Goal: Ask a question

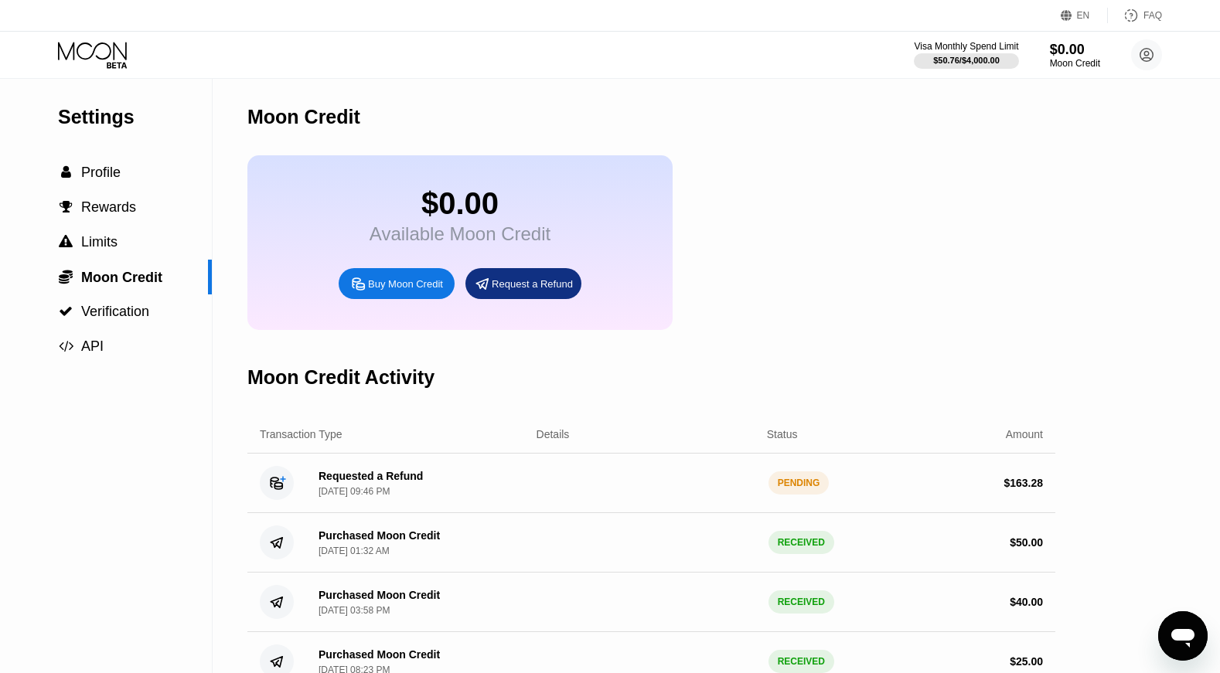
click at [792, 483] on div "PENDING" at bounding box center [798, 483] width 61 height 23
click at [355, 496] on div "[DATE] 09:46 PM" at bounding box center [353, 491] width 71 height 11
click at [270, 480] on circle at bounding box center [277, 483] width 34 height 34
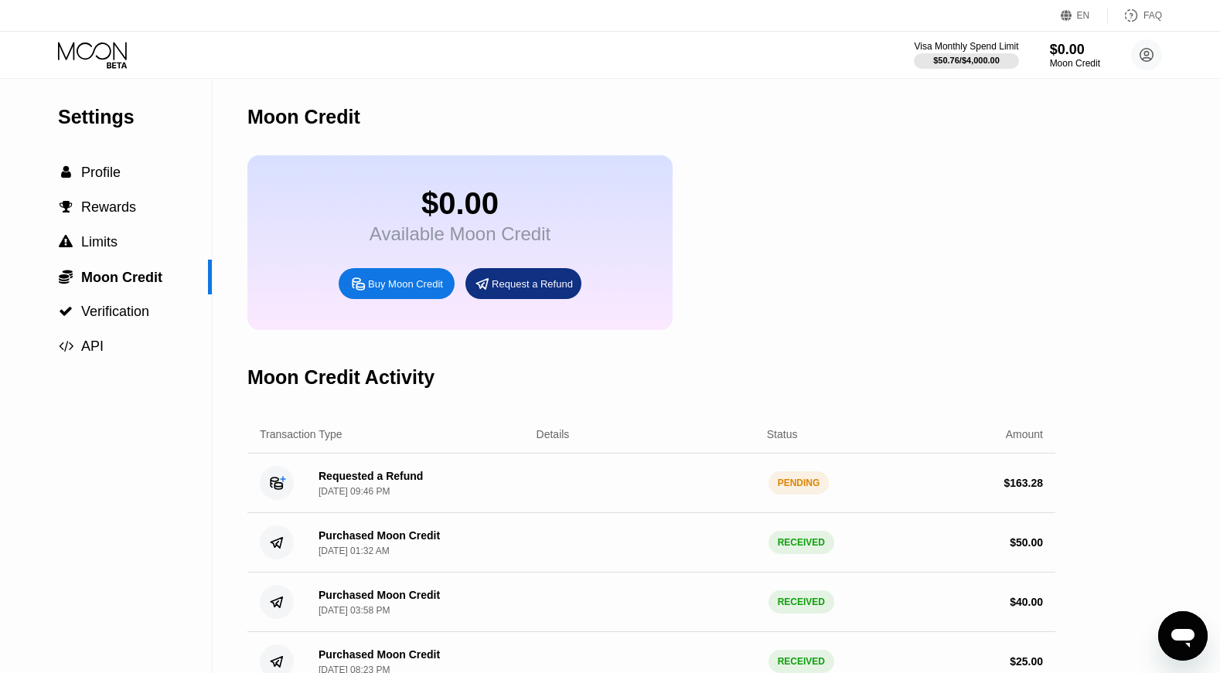
click at [270, 480] on circle at bounding box center [277, 483] width 34 height 34
click at [313, 437] on div "Transaction Type" at bounding box center [301, 434] width 83 height 12
click at [107, 305] on span "Verification" at bounding box center [115, 311] width 68 height 15
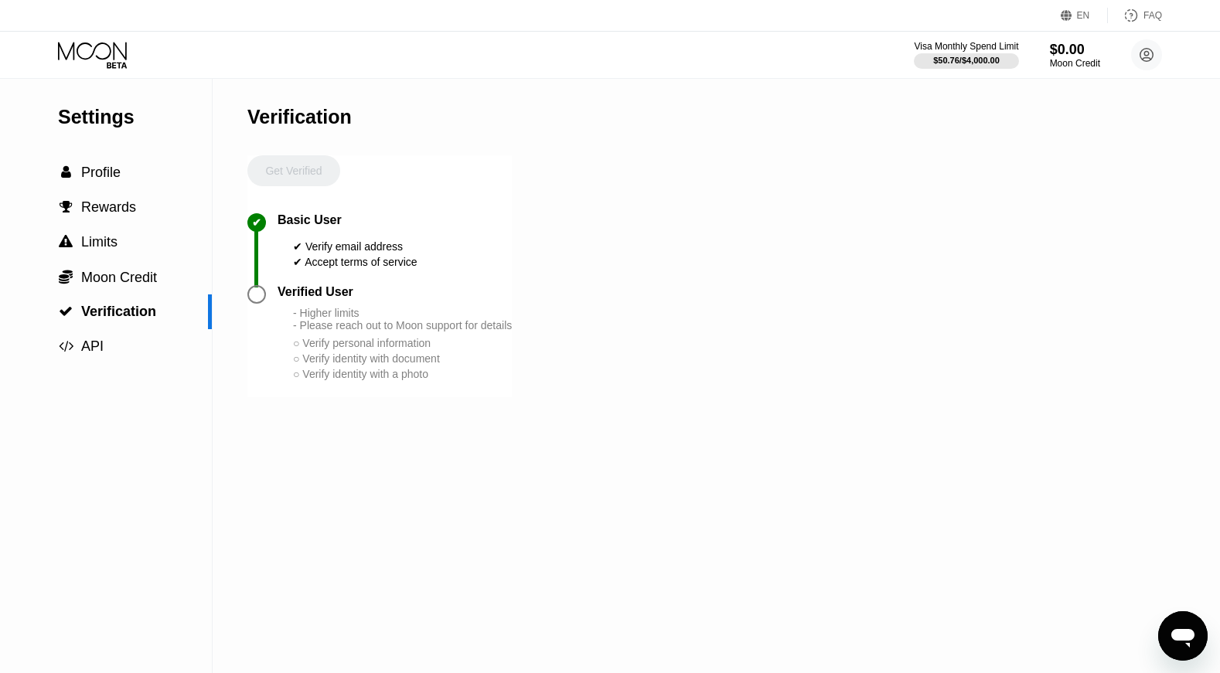
click at [257, 299] on div at bounding box center [256, 294] width 19 height 19
click at [252, 290] on div at bounding box center [256, 294] width 19 height 19
click at [106, 245] on span "Limits" at bounding box center [99, 241] width 36 height 15
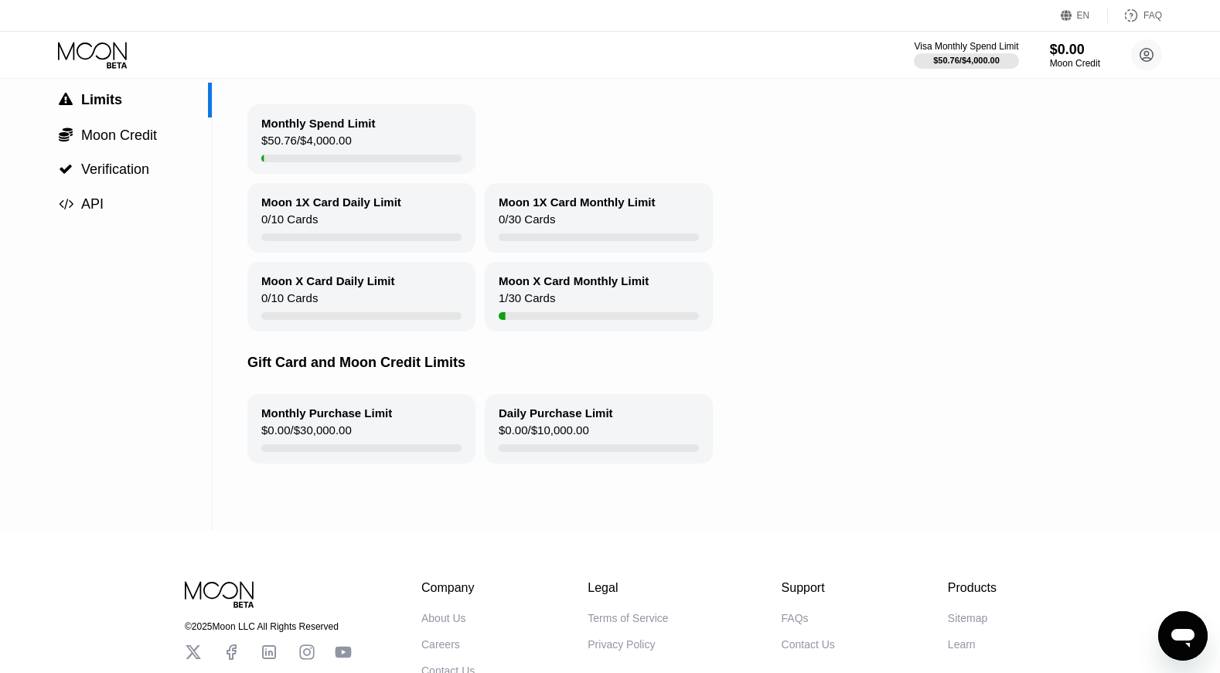
scroll to position [146, 0]
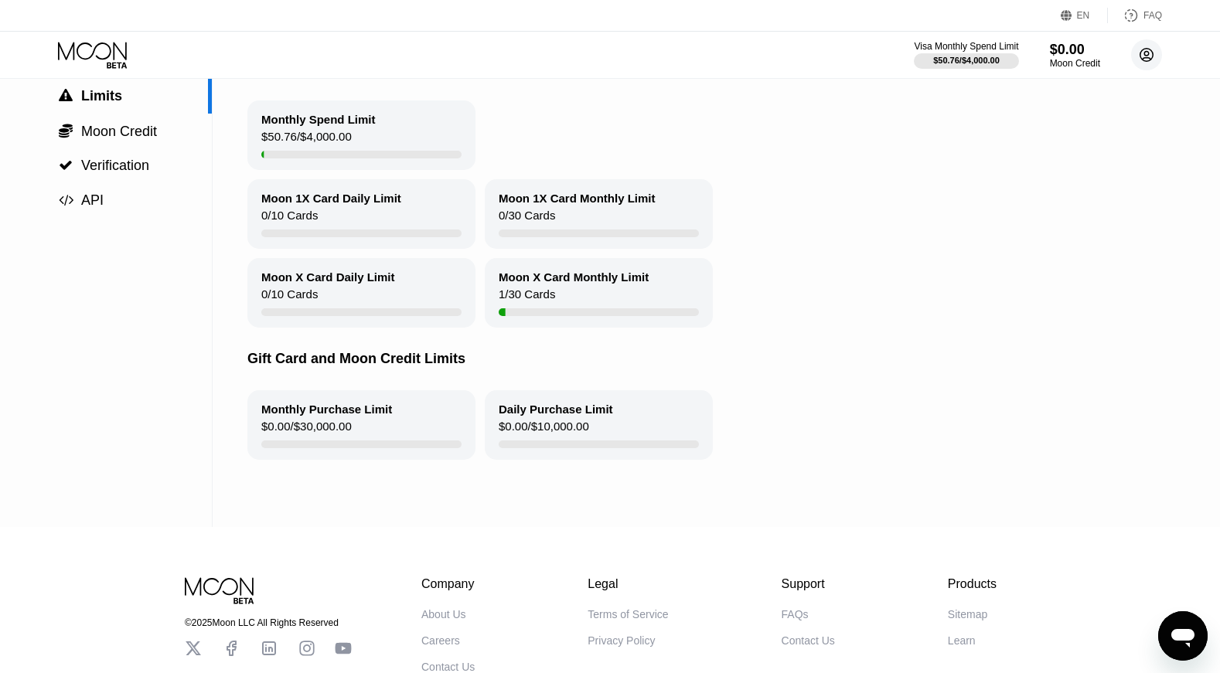
click at [1150, 53] on circle at bounding box center [1146, 54] width 31 height 31
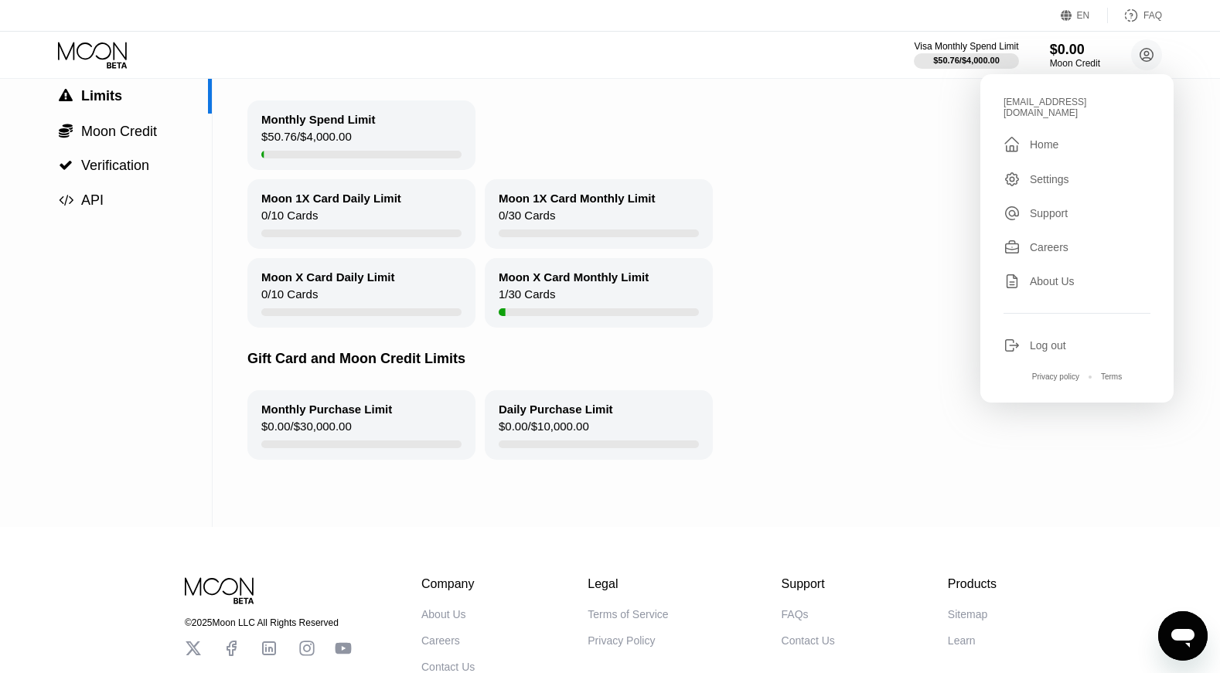
click at [1053, 173] on div "Settings" at bounding box center [1049, 179] width 39 height 12
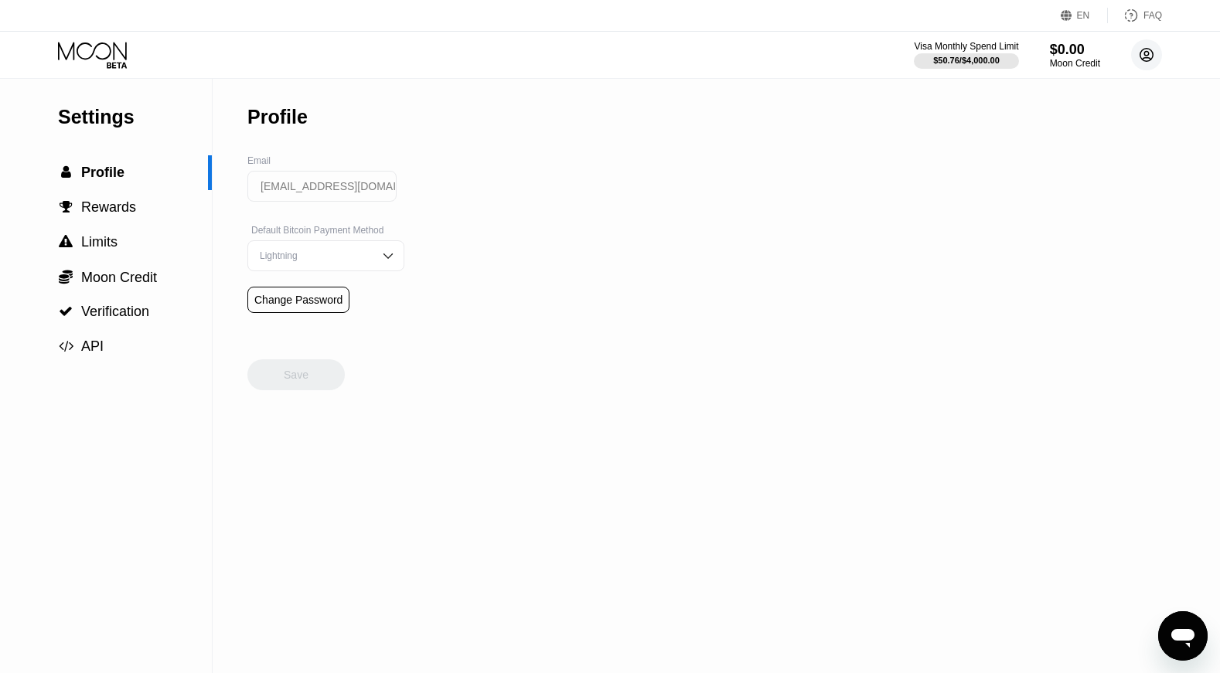
click at [1147, 59] on circle at bounding box center [1146, 54] width 31 height 31
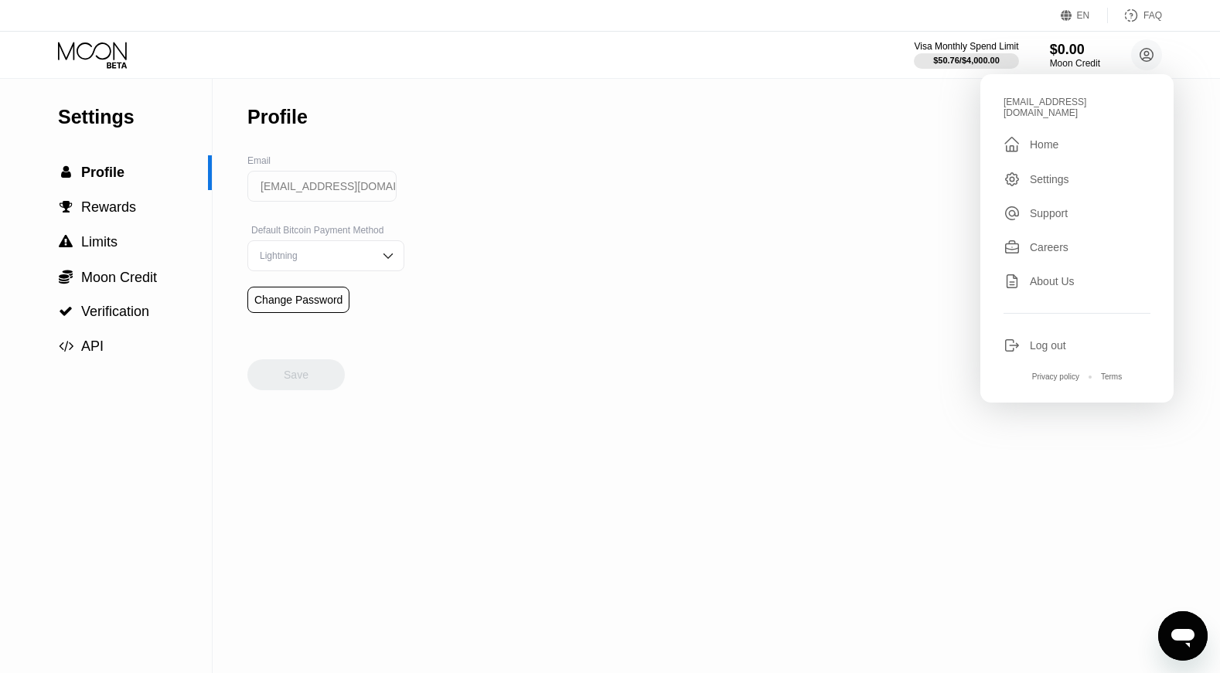
click at [1062, 207] on div "Support" at bounding box center [1049, 213] width 38 height 12
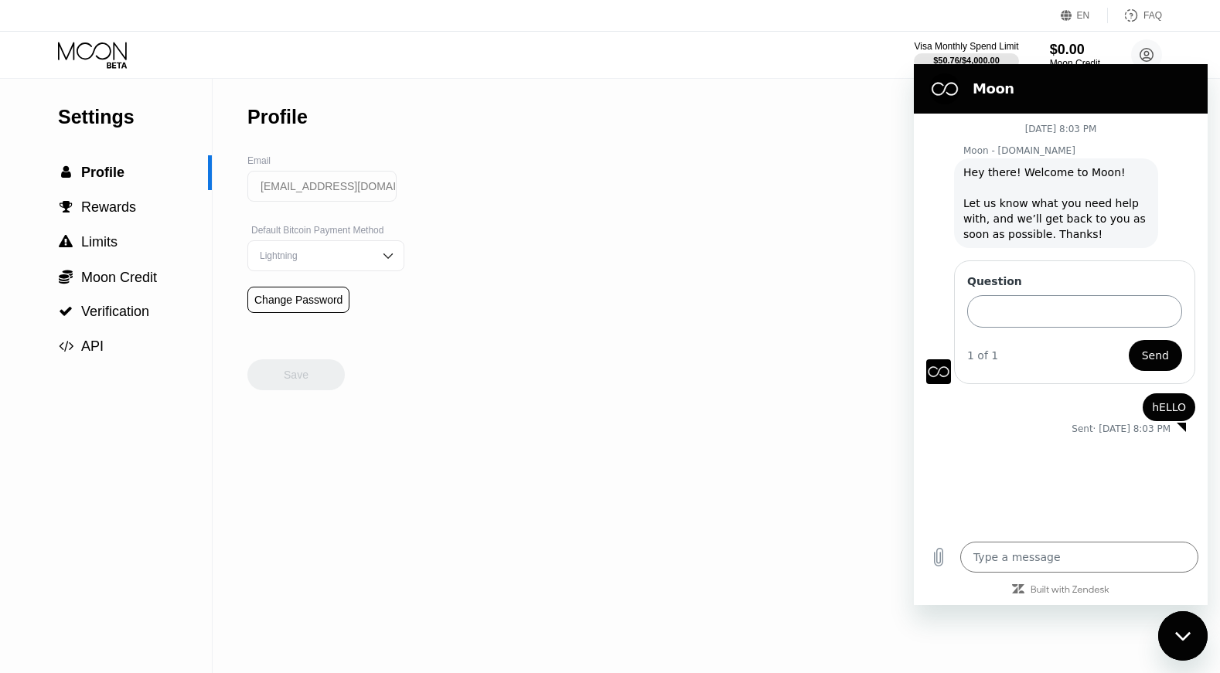
click at [1021, 305] on input "Question" at bounding box center [1074, 311] width 215 height 32
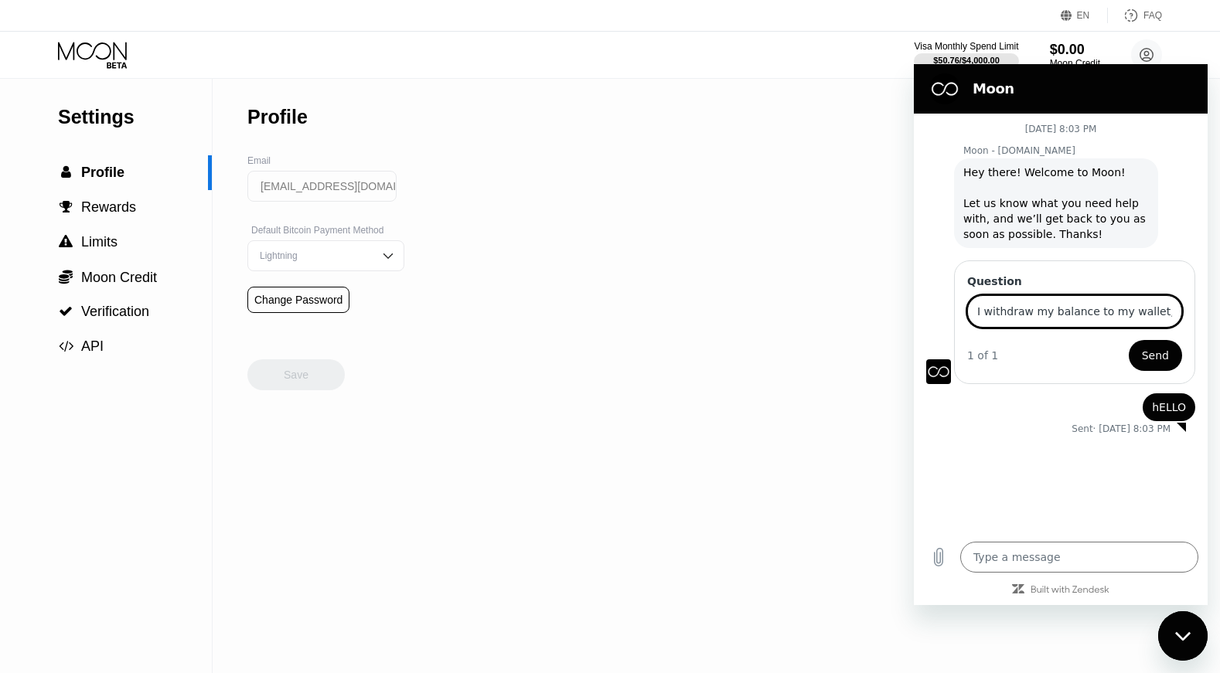
type input "I withdraw my balance to my wallet, but I have not been credit since"
click at [1156, 356] on button "Send" at bounding box center [1155, 355] width 53 height 31
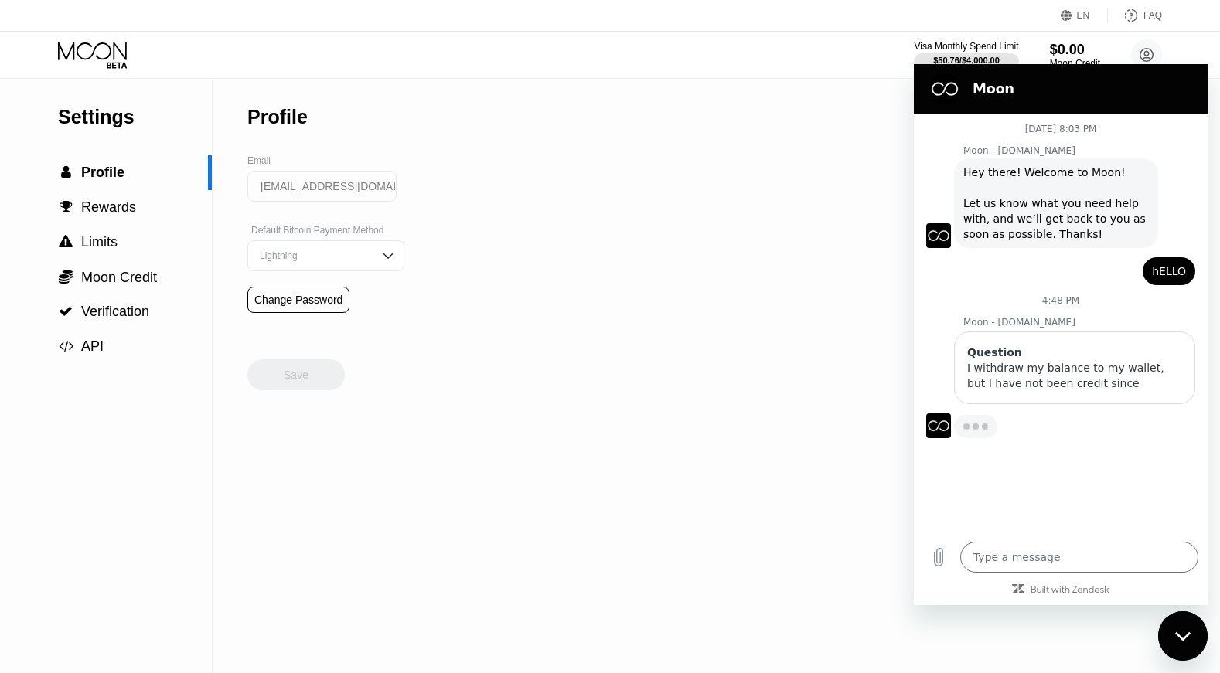
type textarea "x"
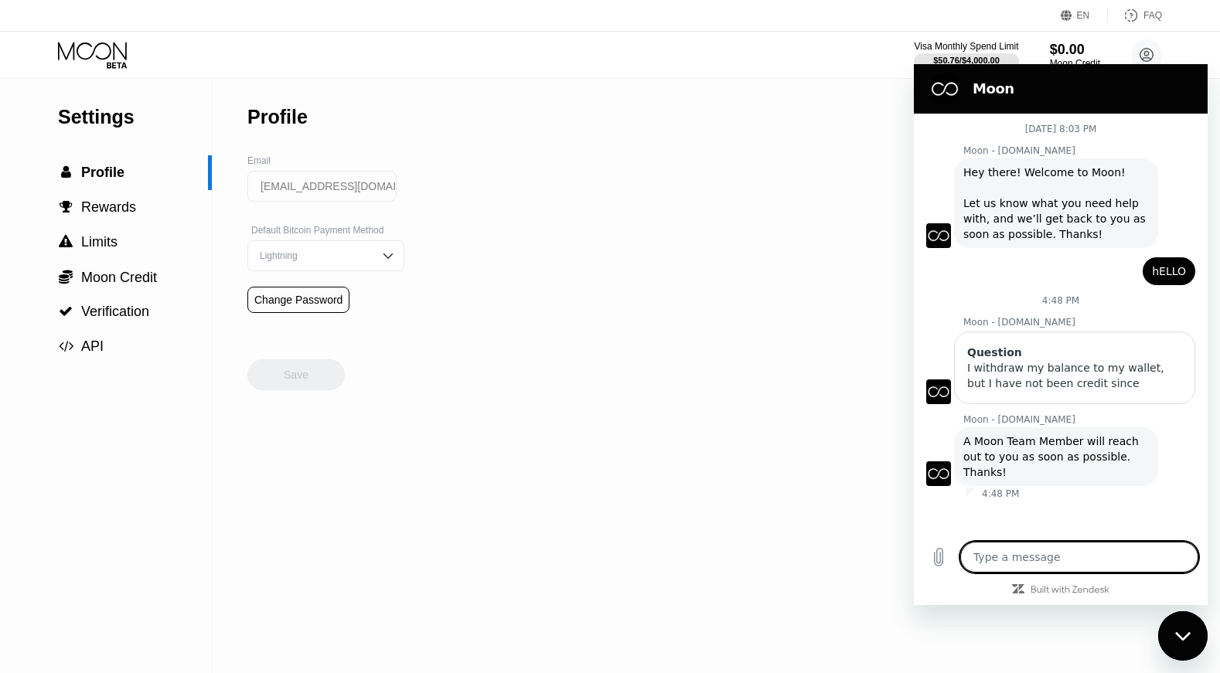
drag, startPoint x: 1049, startPoint y: 570, endPoint x: 1048, endPoint y: 533, distance: 37.1
click at [1048, 570] on textarea at bounding box center [1079, 557] width 238 height 31
type textarea "o"
type textarea "x"
type textarea "ok"
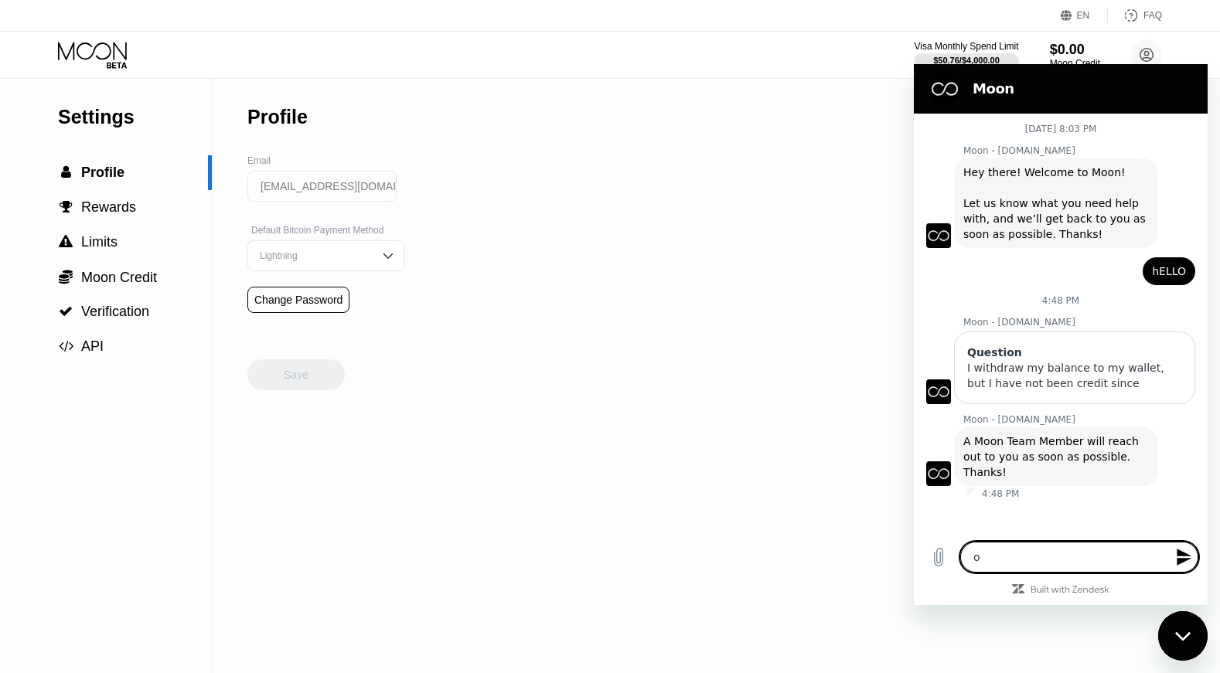
type textarea "x"
type textarea "ok\"
type textarea "x"
type textarea "ok\"
click at [380, 261] on img at bounding box center [387, 255] width 15 height 15
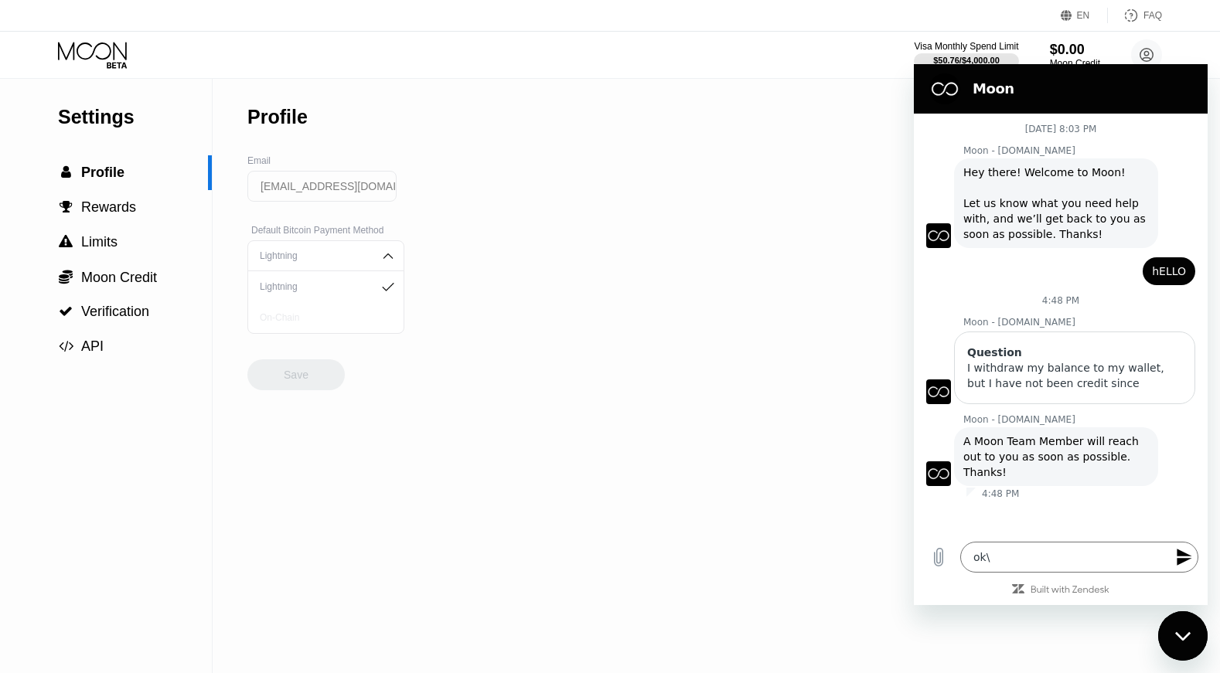
click at [303, 319] on div "On-Chain" at bounding box center [326, 317] width 140 height 11
click at [307, 382] on div "Save" at bounding box center [296, 375] width 25 height 14
click at [120, 181] on div " Profile" at bounding box center [106, 172] width 212 height 35
type textarea "x"
